Goal: Transaction & Acquisition: Purchase product/service

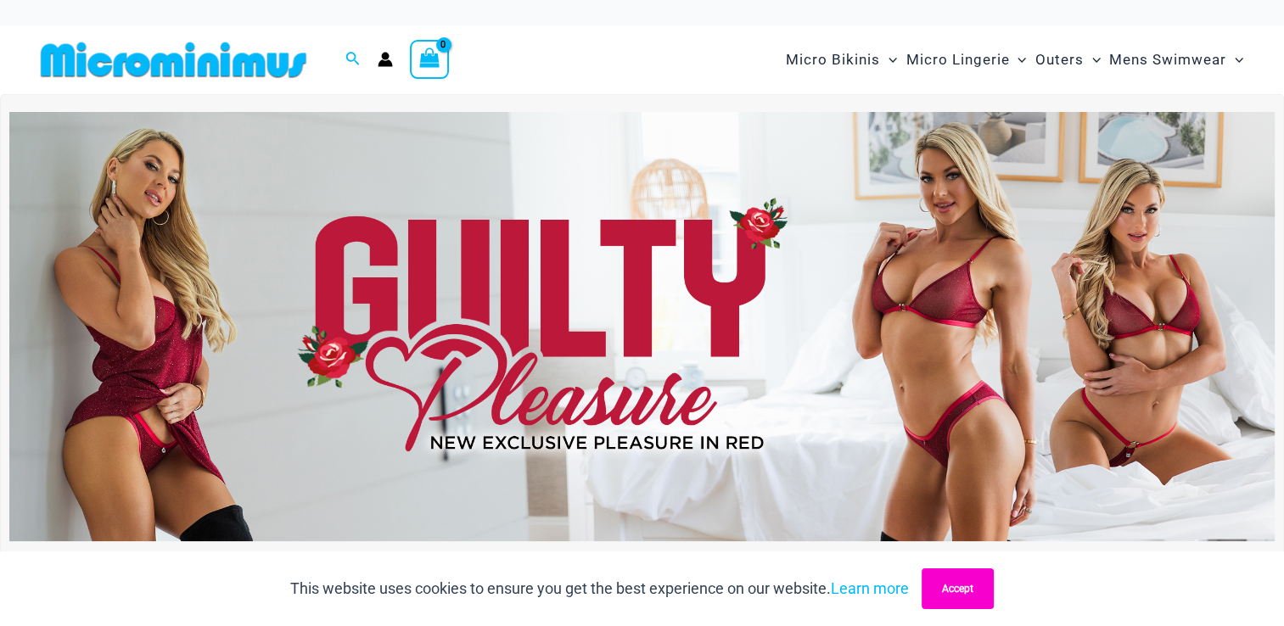
click at [978, 580] on button "Accept" at bounding box center [957, 589] width 72 height 41
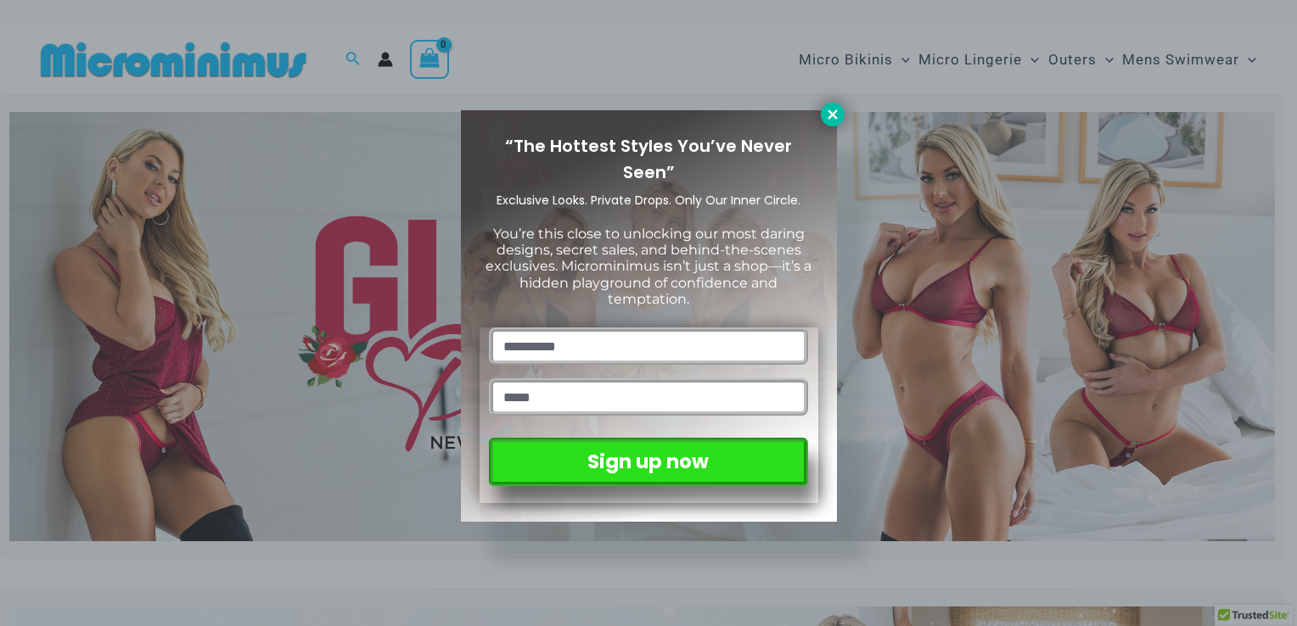
click at [827, 115] on icon at bounding box center [832, 114] width 15 height 15
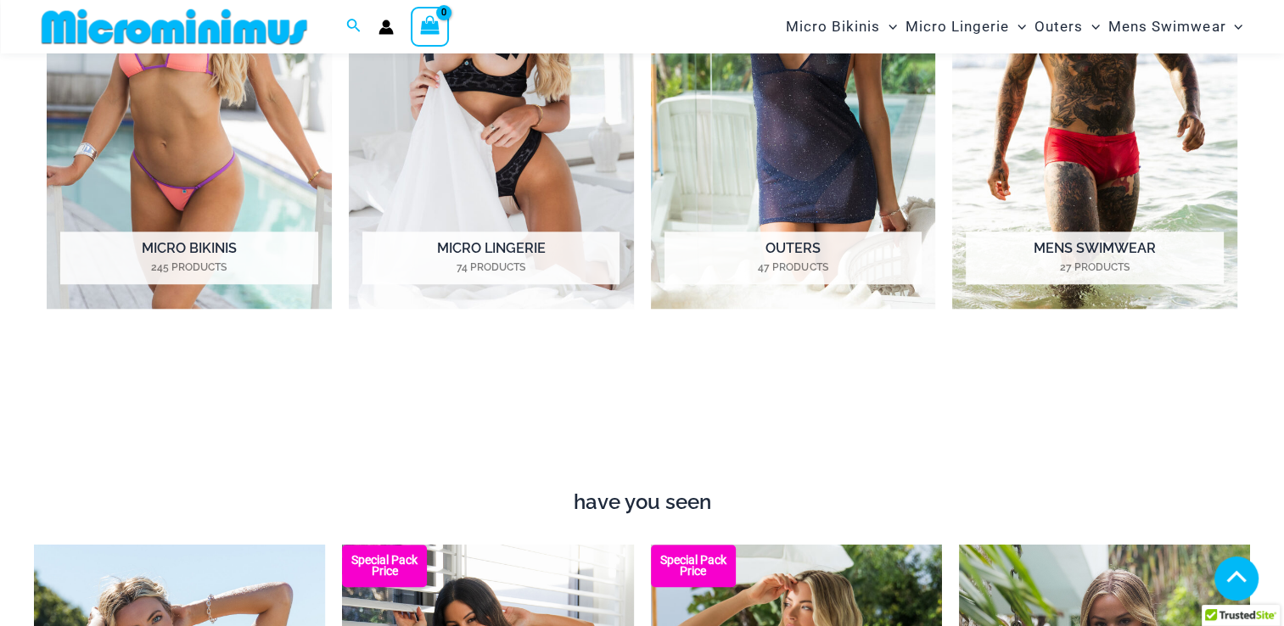
scroll to position [1482, 0]
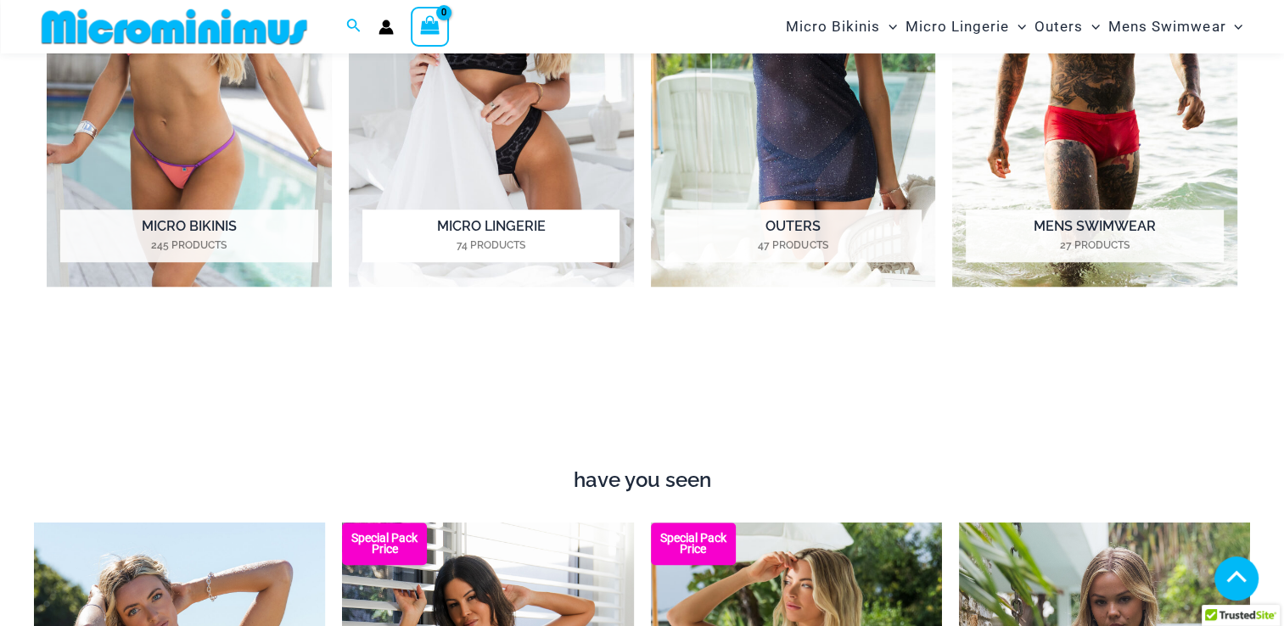
click at [499, 130] on img "Visit product category Micro Lingerie" at bounding box center [491, 67] width 285 height 440
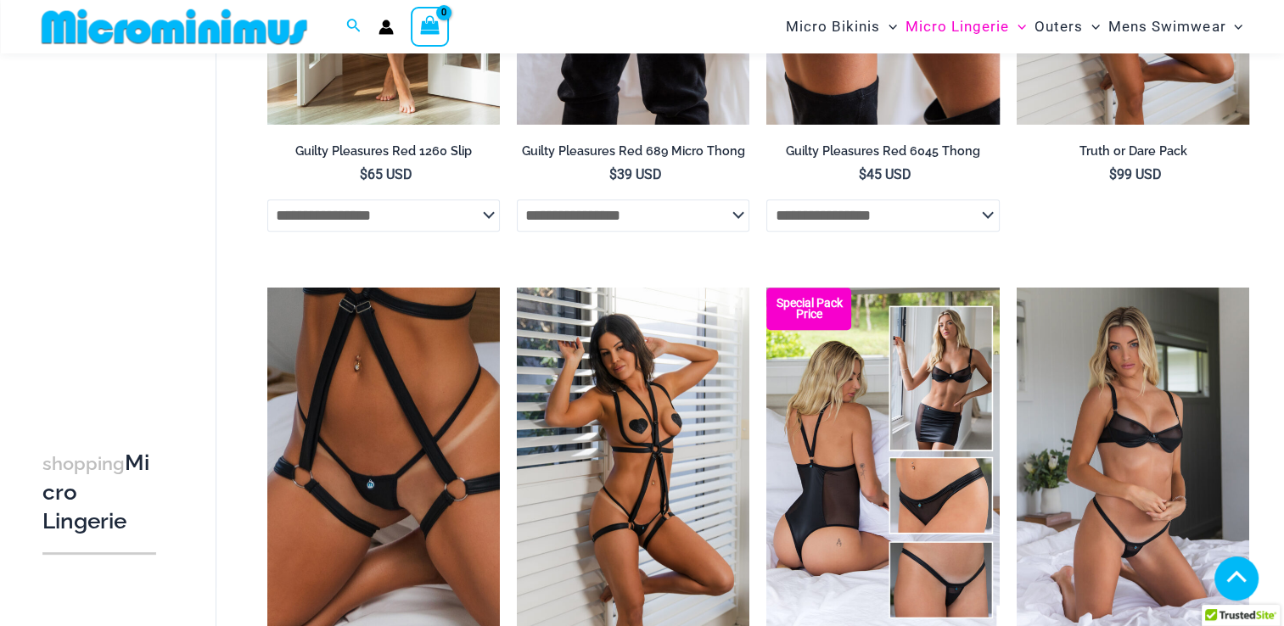
scroll to position [1188, 0]
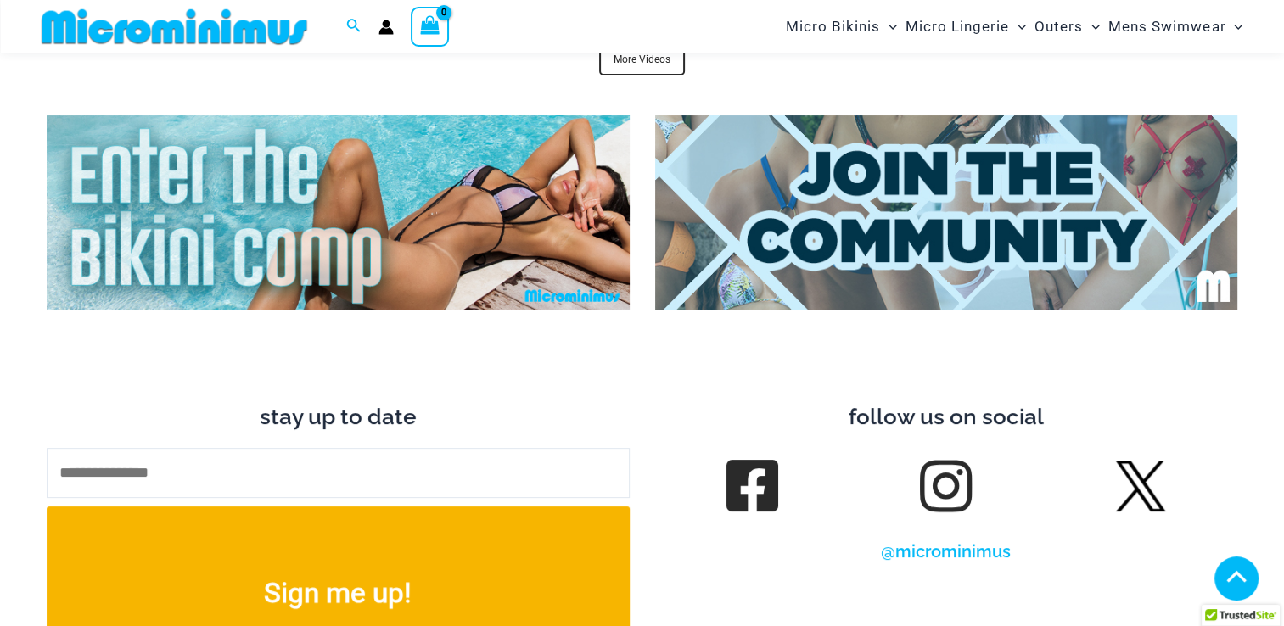
scroll to position [6660, 0]
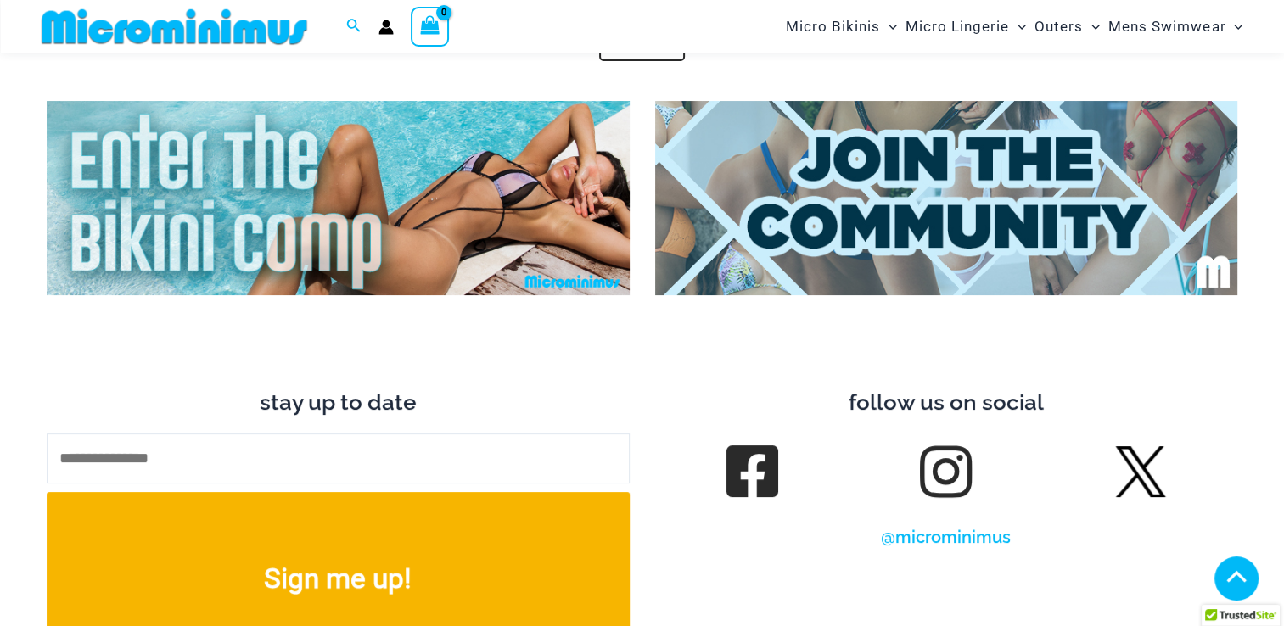
click at [749, 448] on link at bounding box center [752, 472] width 48 height 48
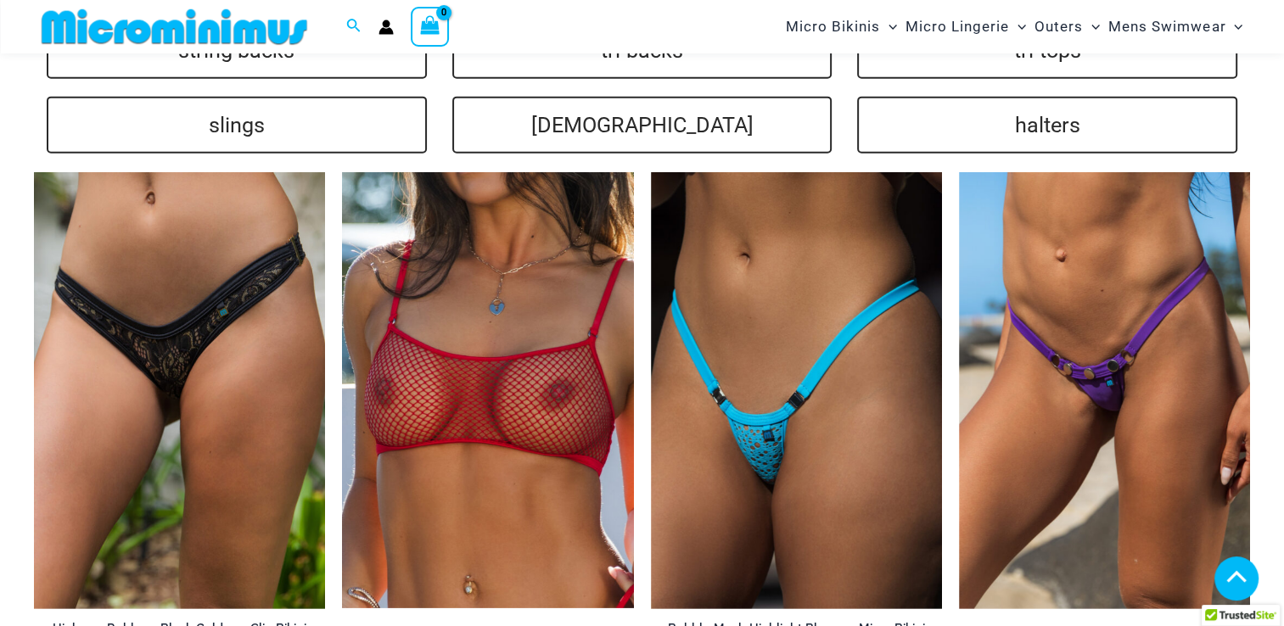
scroll to position [3945, 0]
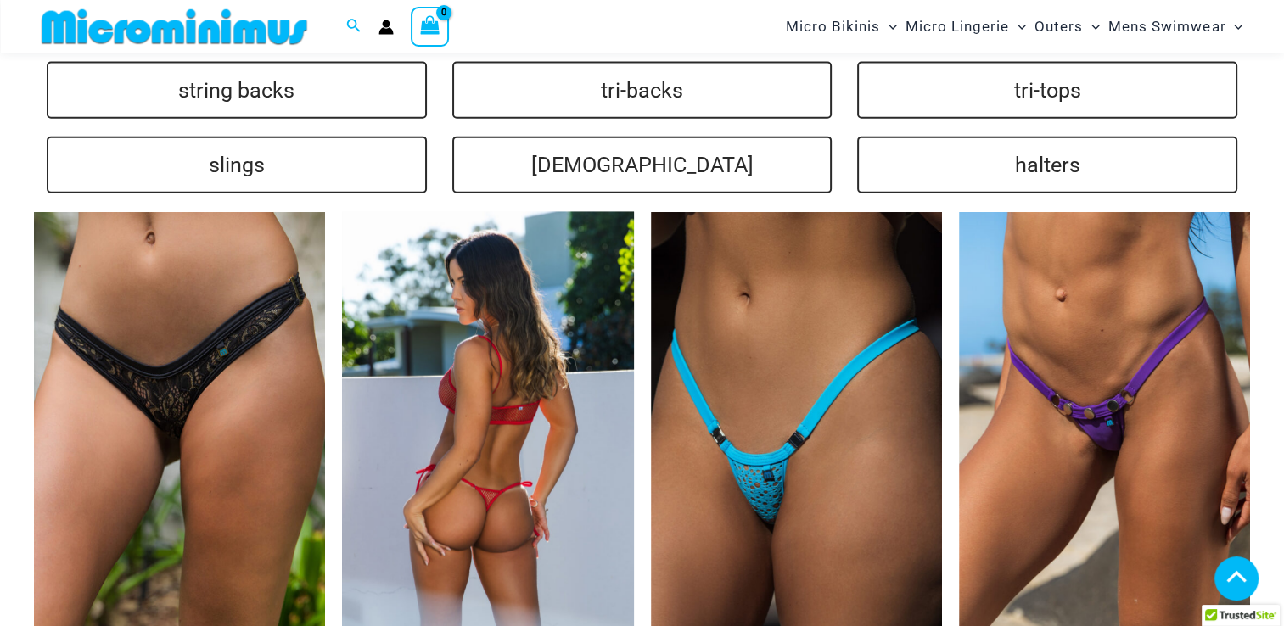
click at [489, 337] on img at bounding box center [487, 430] width 291 height 436
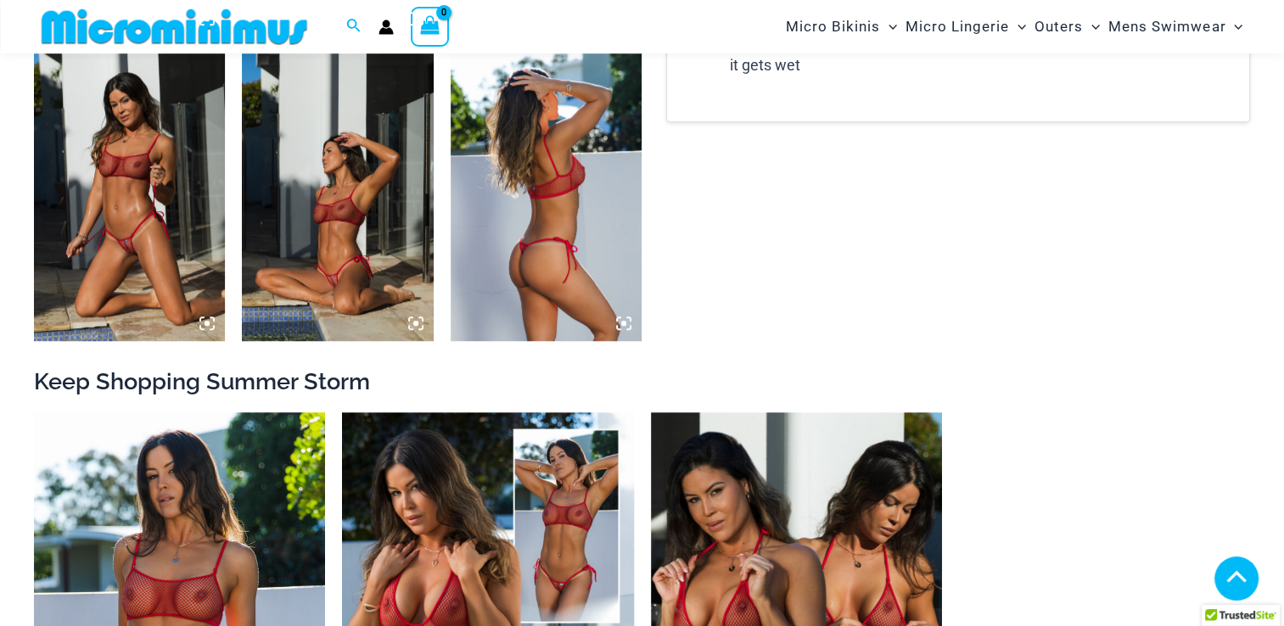
scroll to position [1347, 0]
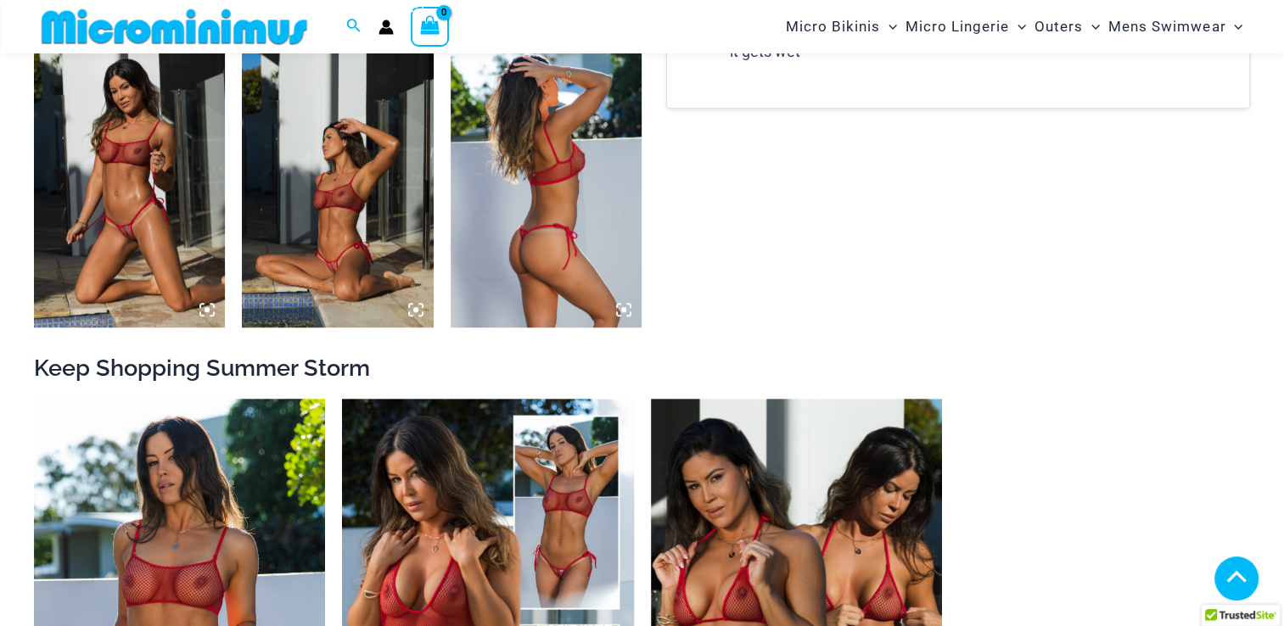
click at [336, 246] on img at bounding box center [337, 183] width 191 height 287
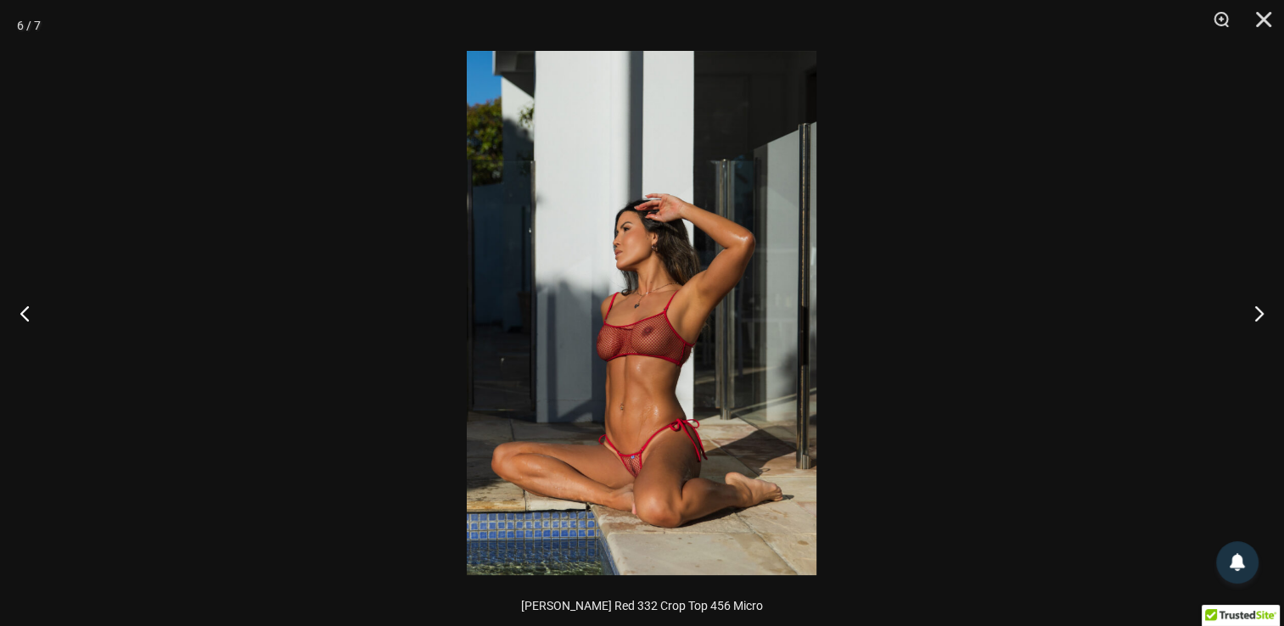
click at [641, 452] on img at bounding box center [642, 313] width 350 height 524
